Goal: Task Accomplishment & Management: Use online tool/utility

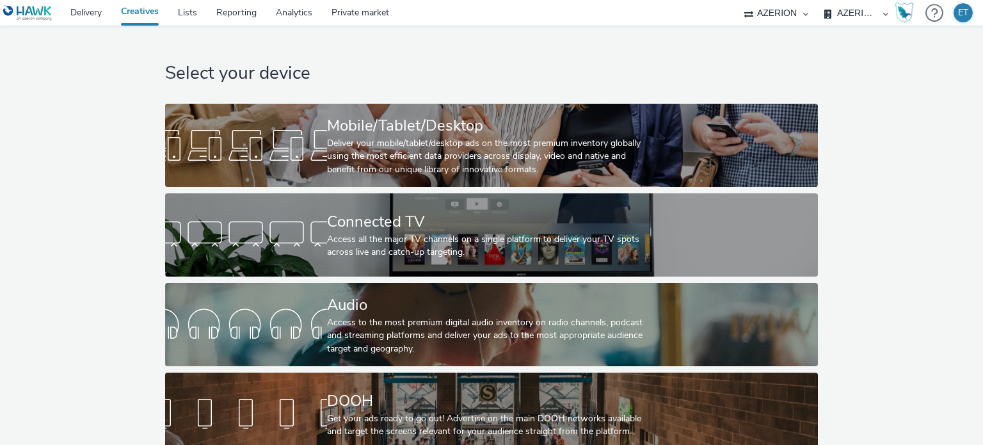
select select "79162ed7-0017-4339-93b0-3399b708648f"
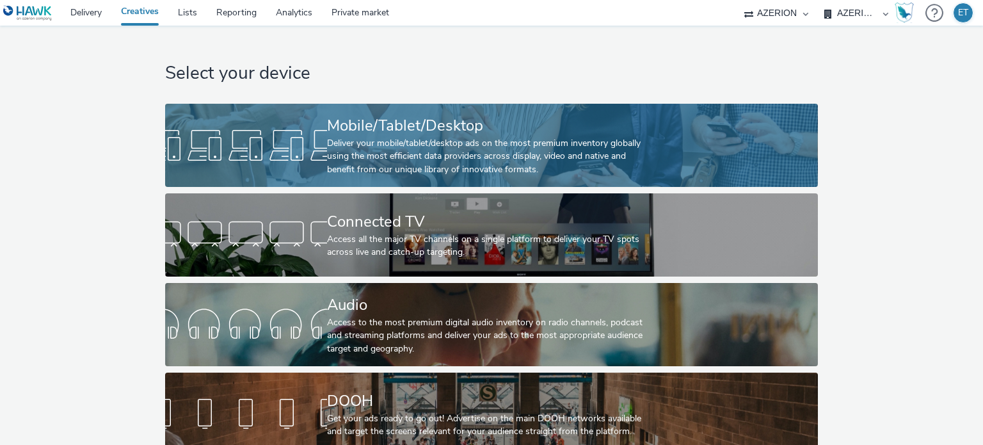
click at [356, 171] on div "Deliver your mobile/tablet/desktop ads on the most premium inventory globally u…" at bounding box center [489, 156] width 324 height 39
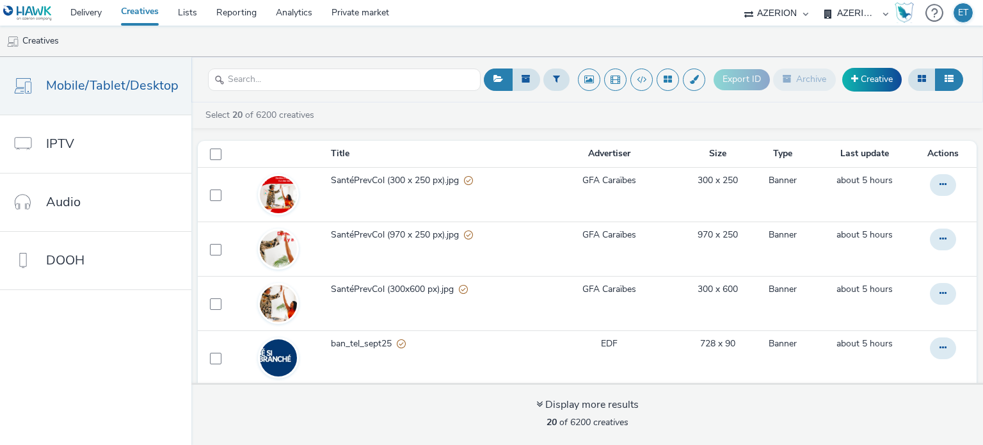
click at [927, 115] on div "Select 20 of 6200 creatives" at bounding box center [590, 115] width 772 height 13
click at [888, 80] on link "Creative" at bounding box center [872, 79] width 60 height 23
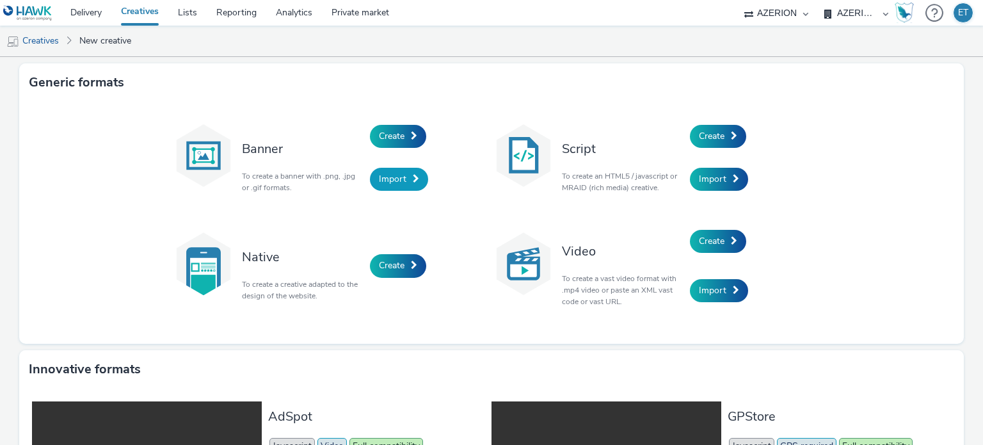
click at [381, 179] on span "Import" at bounding box center [393, 179] width 28 height 12
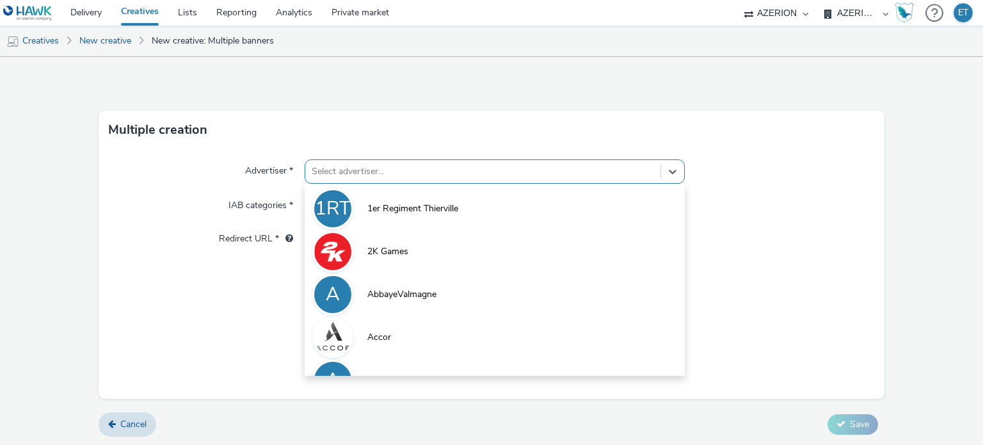
click at [381, 179] on div "Select advertiser..." at bounding box center [482, 171] width 354 height 20
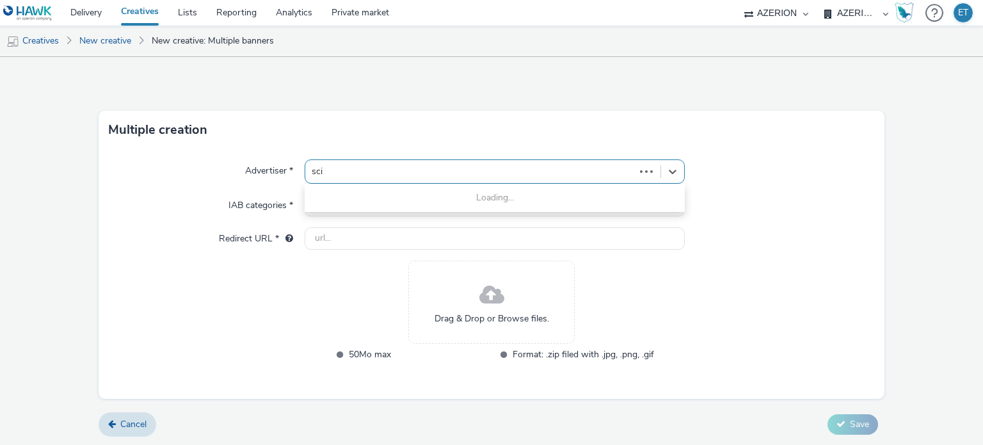
type input "sci c"
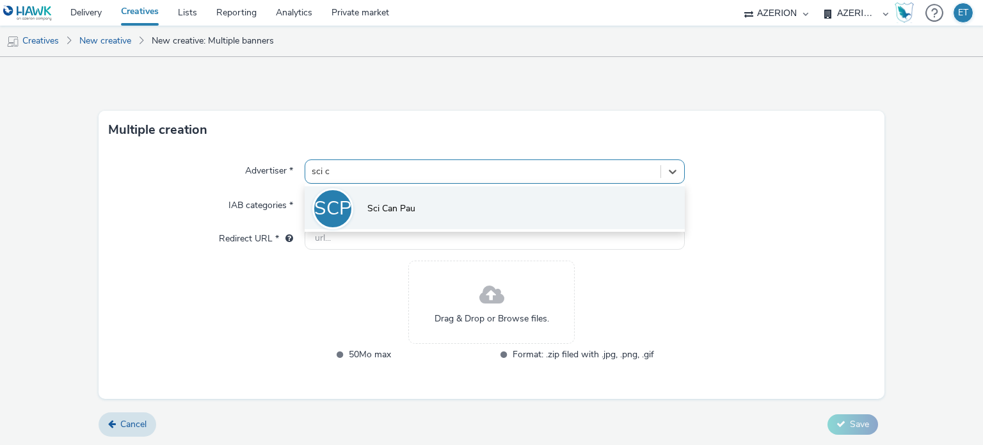
click at [393, 202] on span "Sci Can Pau" at bounding box center [391, 208] width 48 height 13
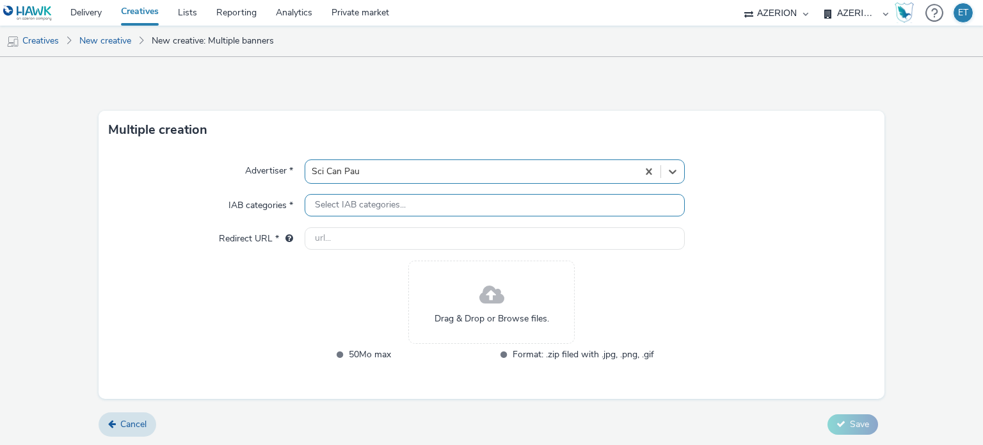
type input "[URL][DOMAIN_NAME]"
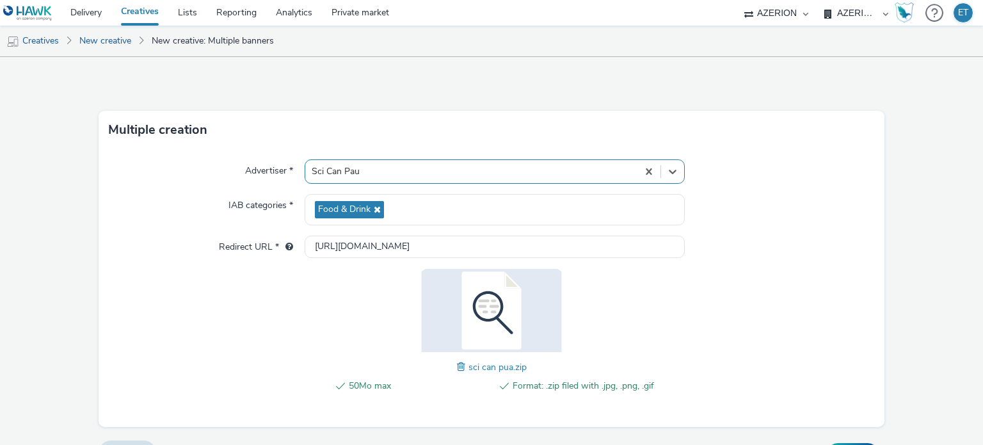
scroll to position [28, 0]
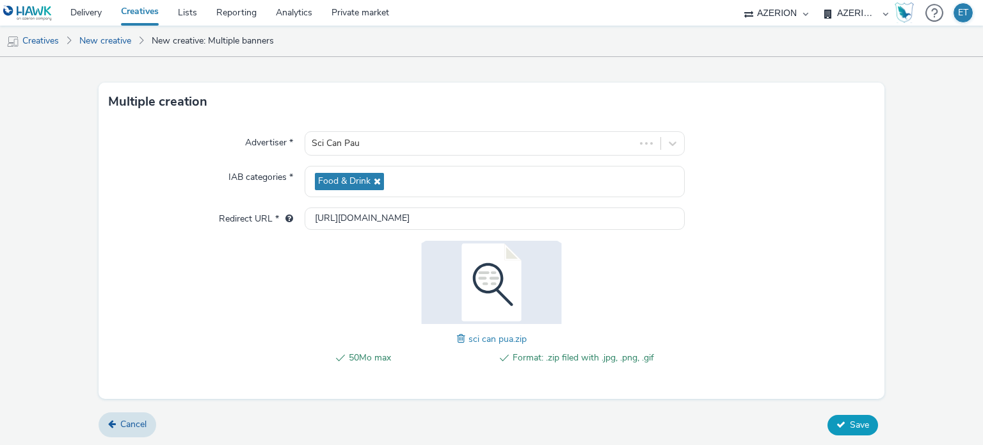
click at [845, 415] on button "Save" at bounding box center [852, 425] width 51 height 20
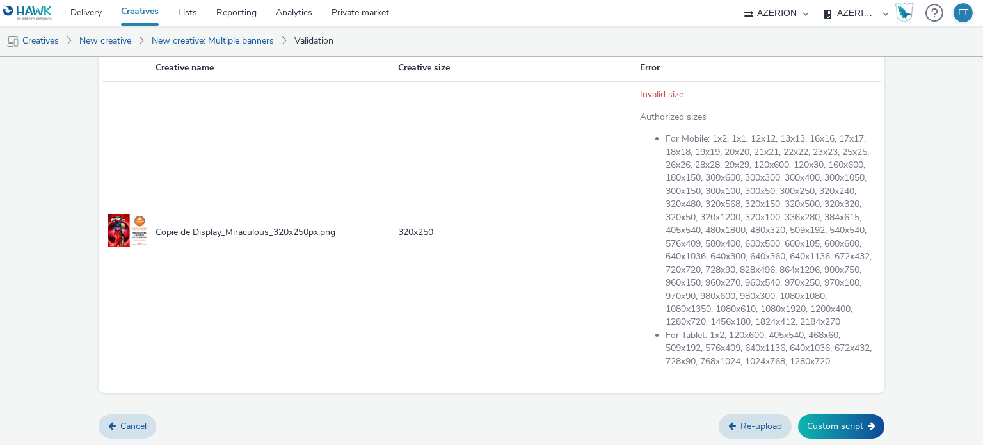
scroll to position [216, 0]
click at [807, 429] on button "Custom script" at bounding box center [841, 426] width 86 height 24
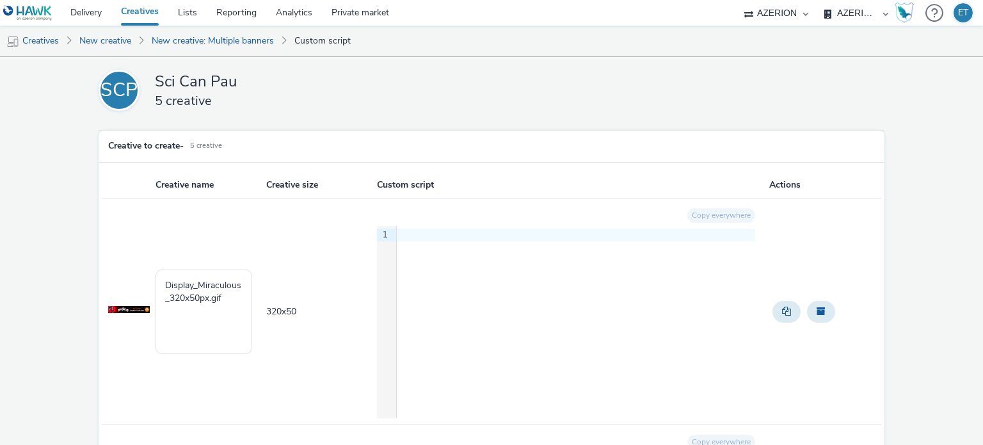
click at [145, 37] on li "New creative" at bounding box center [109, 41] width 72 height 31
click at [120, 41] on link "New creative" at bounding box center [105, 41] width 65 height 31
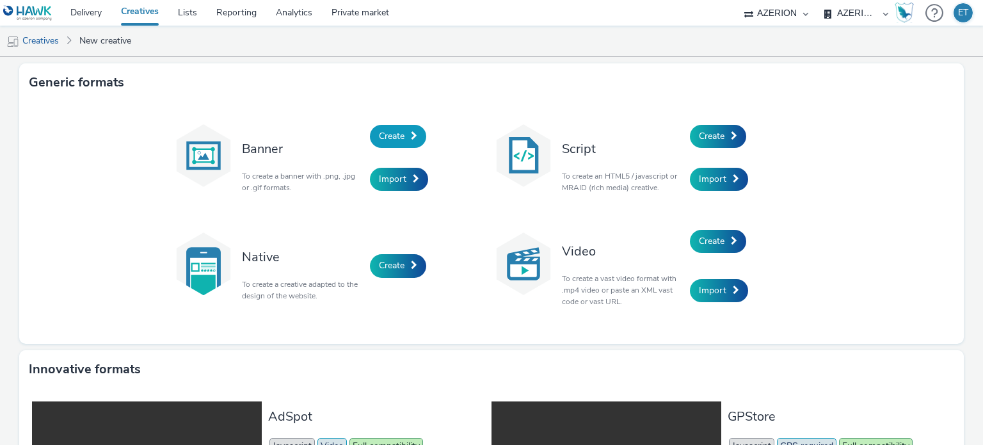
click at [381, 138] on span "Create" at bounding box center [392, 136] width 26 height 12
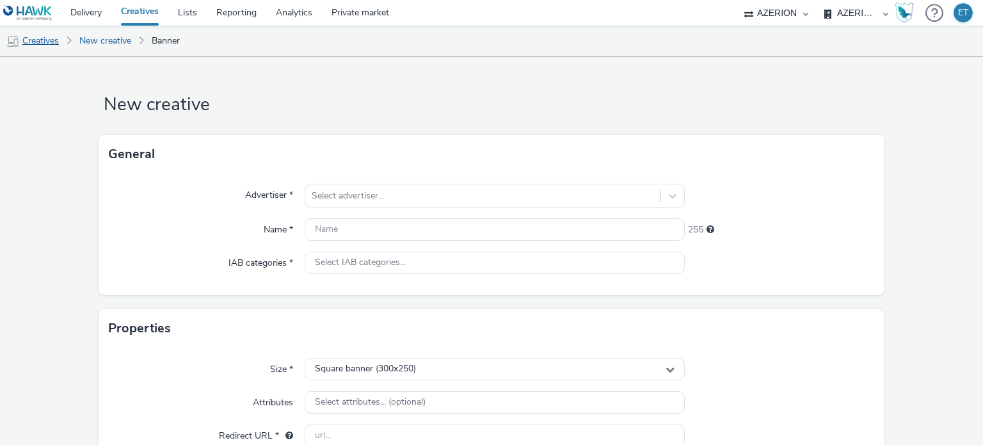
click at [42, 45] on link "Creatives" at bounding box center [32, 41] width 65 height 31
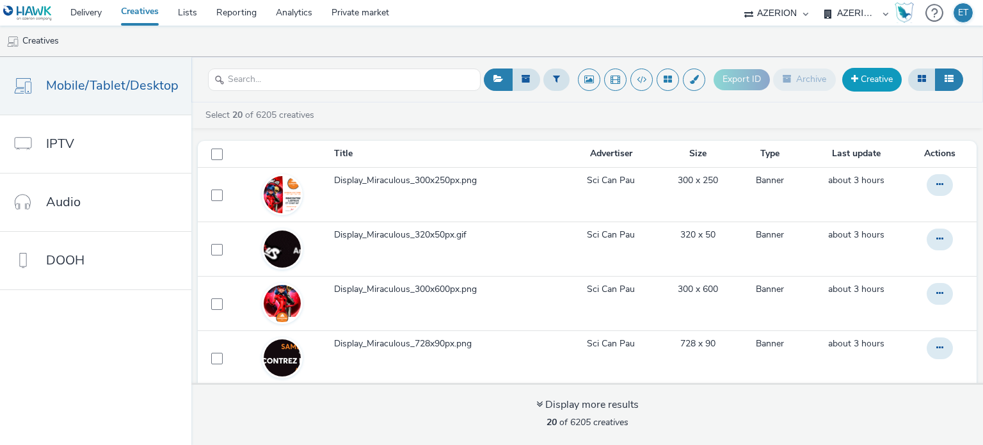
click at [873, 88] on link "Creative" at bounding box center [872, 79] width 60 height 23
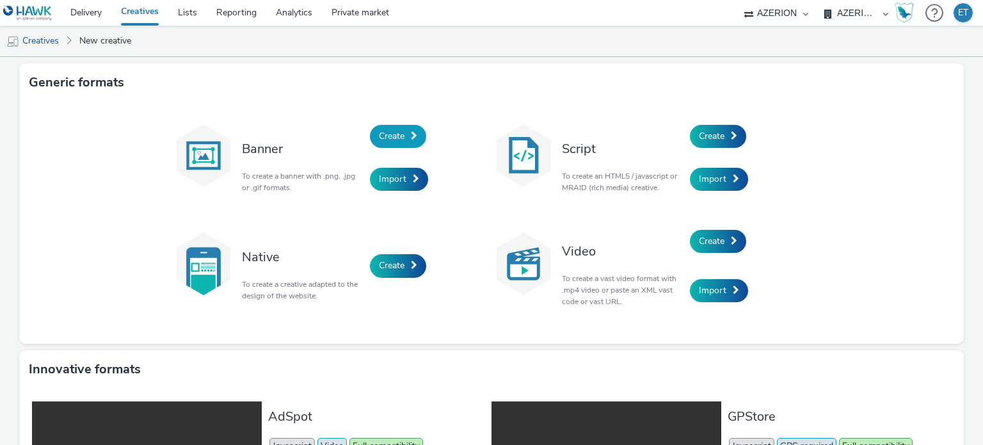
click at [386, 138] on span "Create" at bounding box center [392, 136] width 26 height 12
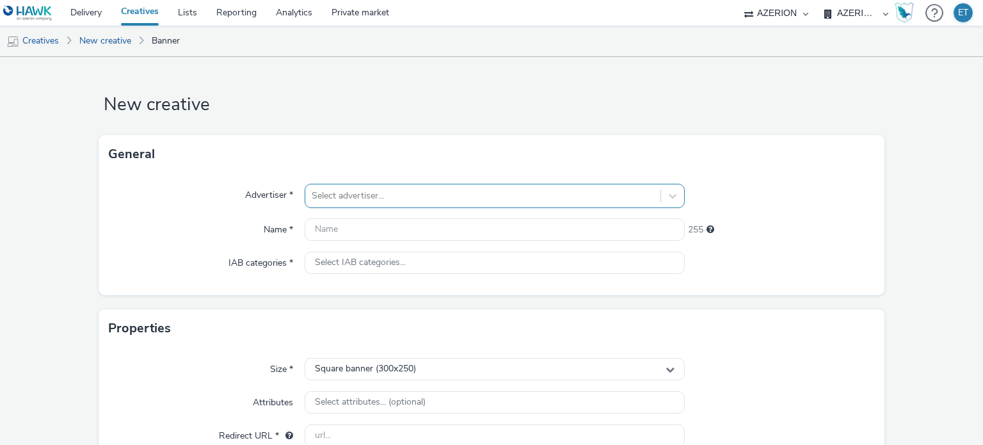
click at [409, 190] on div "Select advertiser..." at bounding box center [482, 196] width 354 height 20
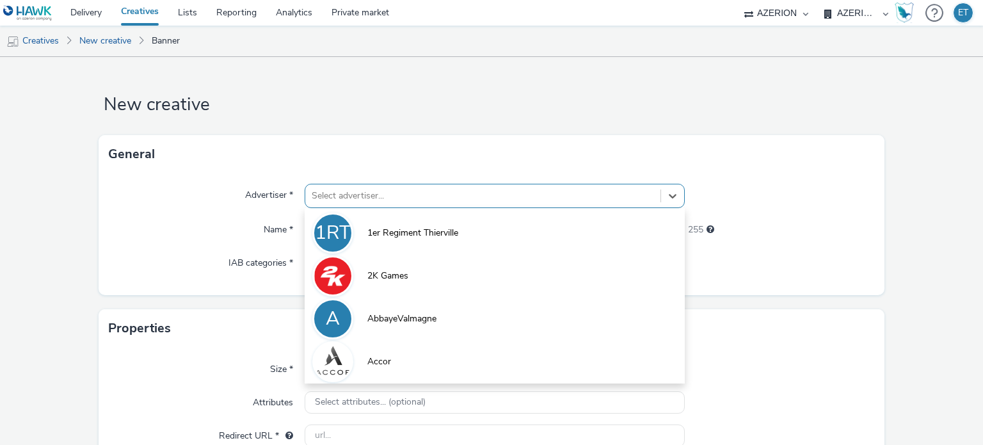
scroll to position [17, 0]
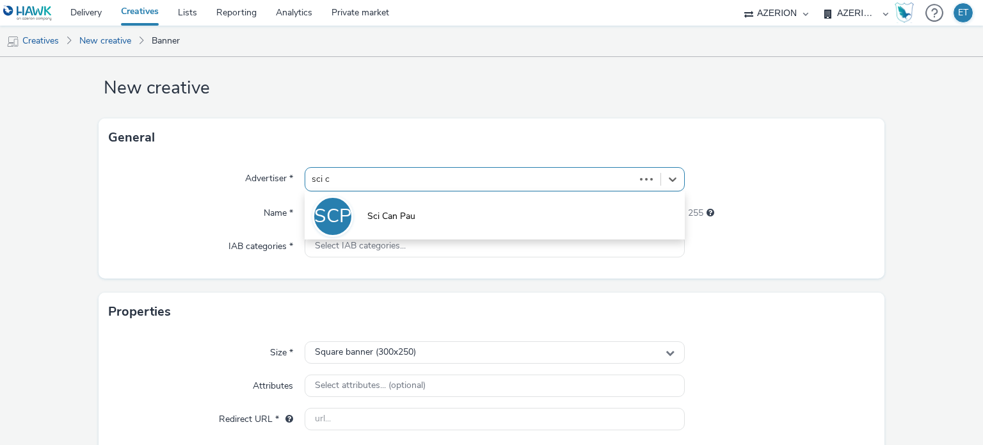
type input "sci ca"
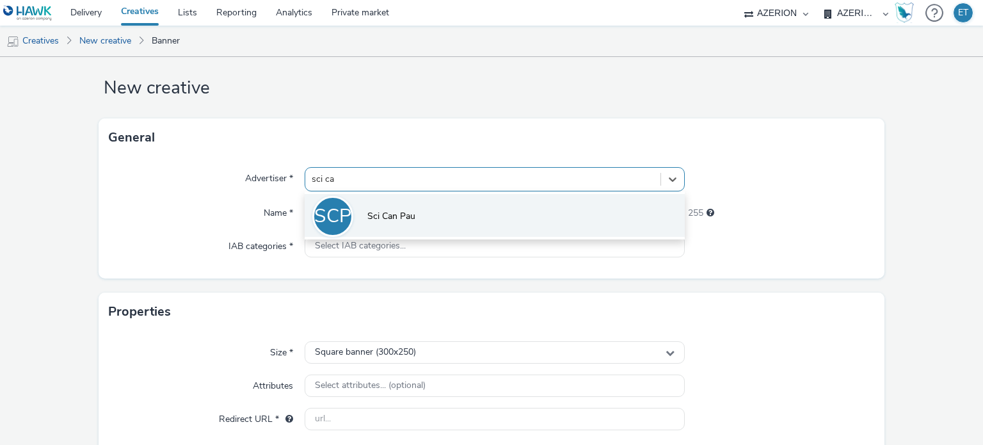
click at [425, 217] on li "SCP Sci Can Pau" at bounding box center [494, 215] width 379 height 43
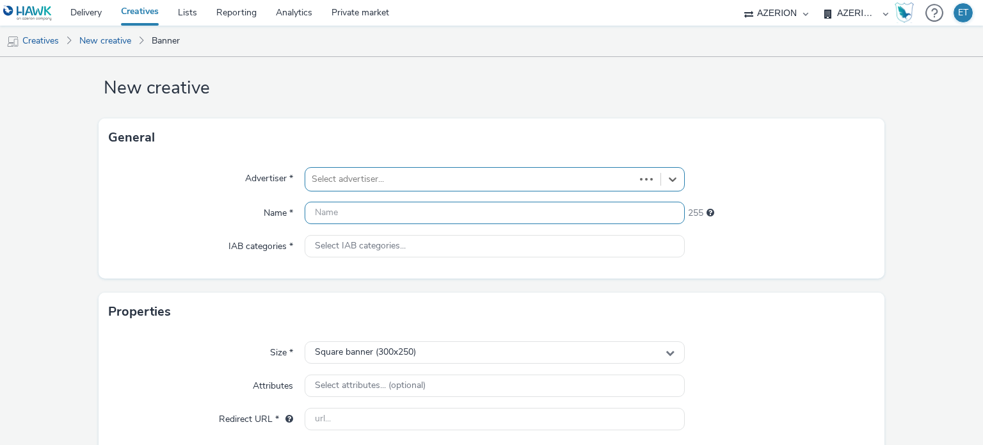
click at [424, 212] on input "text" at bounding box center [494, 213] width 379 height 22
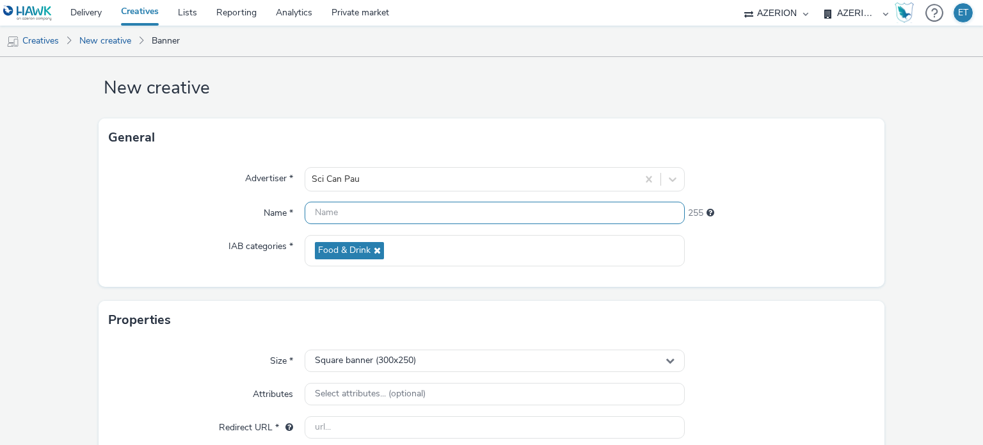
paste input "Copie de Display_Miraculous_320x250px"
type input "Copie de Display_Miraculous_320x250px"
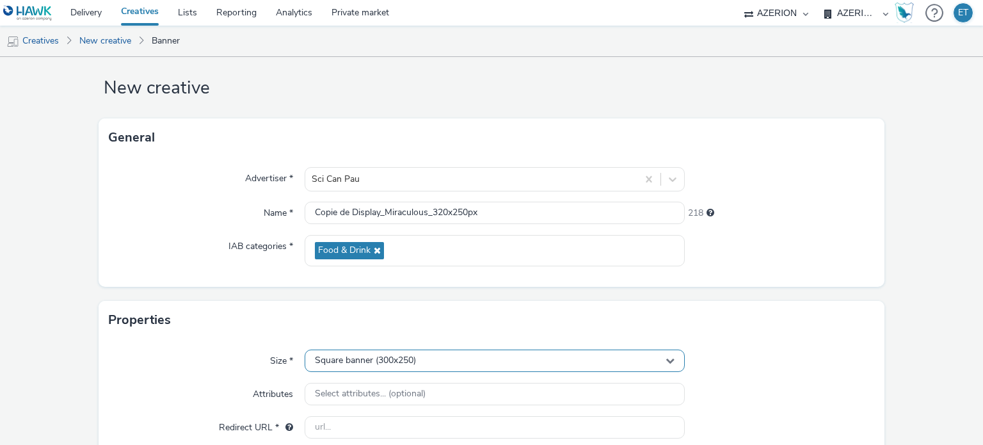
click at [443, 355] on div "Square banner (300x250)" at bounding box center [494, 360] width 379 height 22
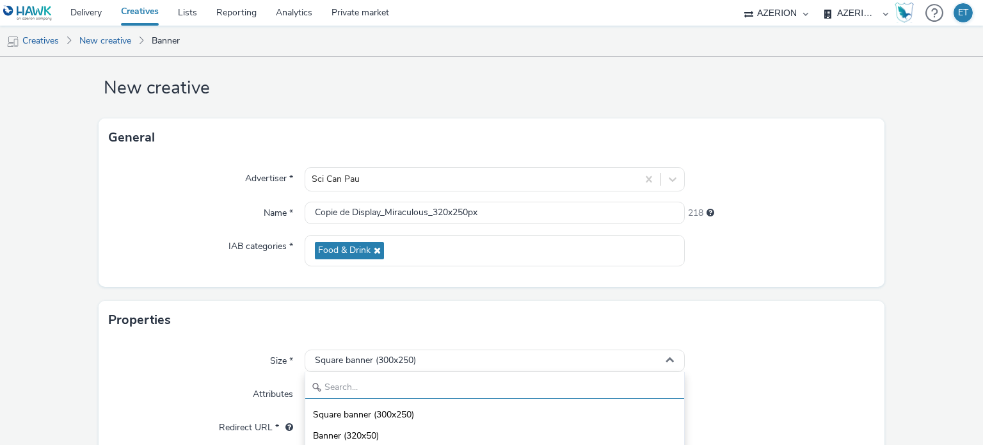
click at [430, 380] on input "text" at bounding box center [494, 387] width 378 height 22
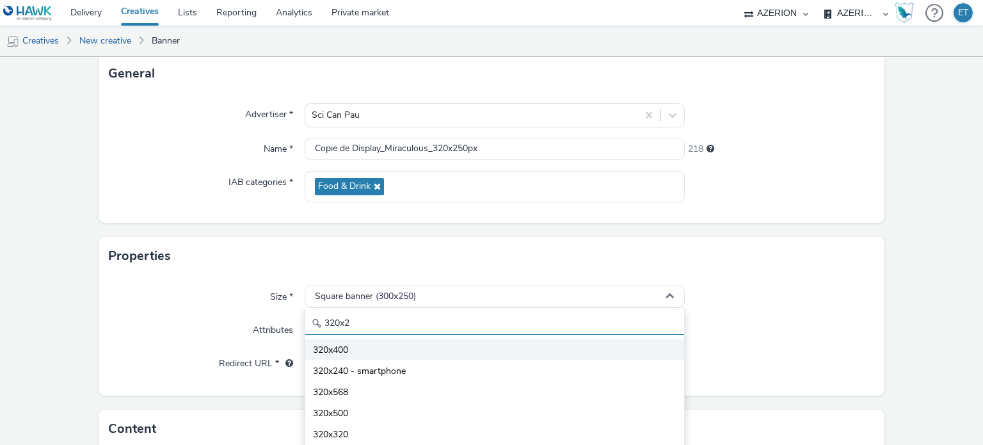
scroll to position [0, 0]
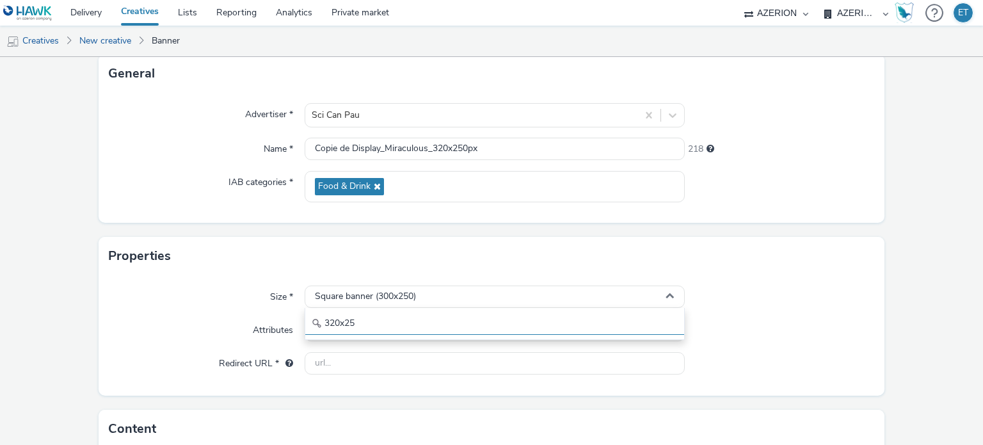
type input "320x25"
click at [147, 297] on div "Size *" at bounding box center [207, 296] width 196 height 23
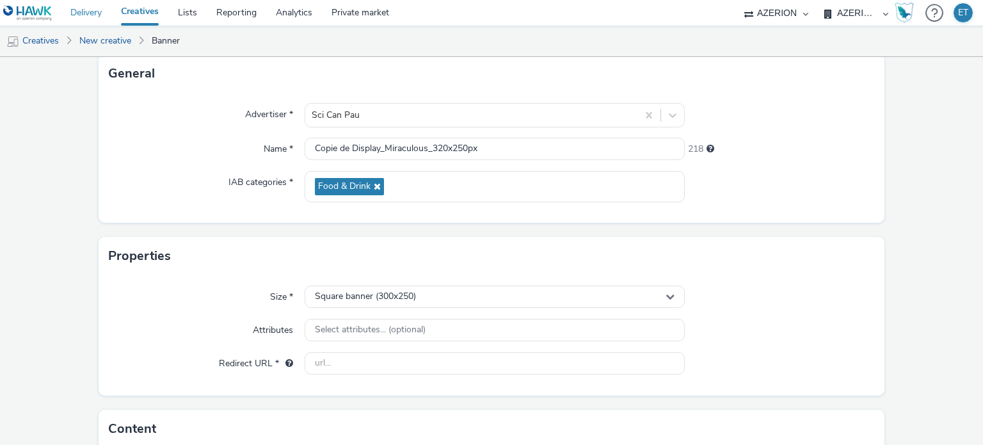
click at [97, 20] on link "Delivery" at bounding box center [86, 13] width 51 height 26
